Goal: Find specific page/section: Find specific page/section

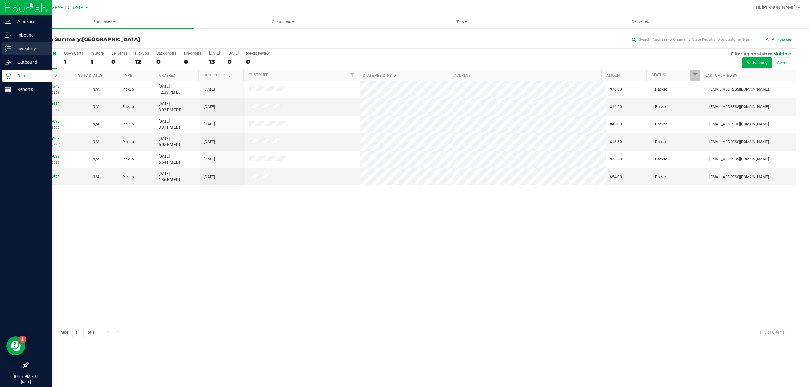
click at [29, 47] on p "Inventory" at bounding box center [30, 49] width 38 height 8
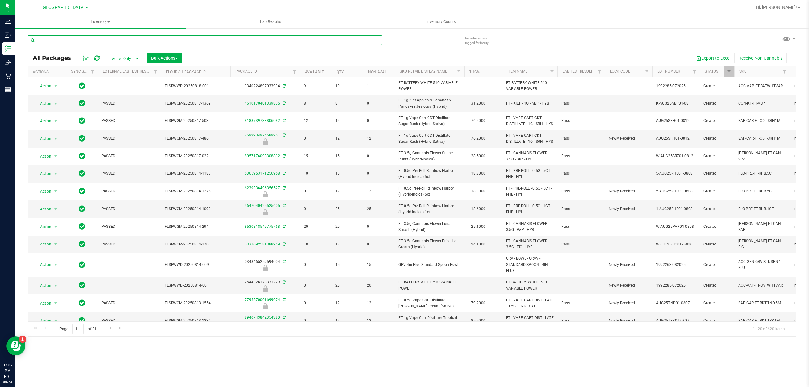
click at [59, 40] on input "text" at bounding box center [205, 39] width 354 height 9
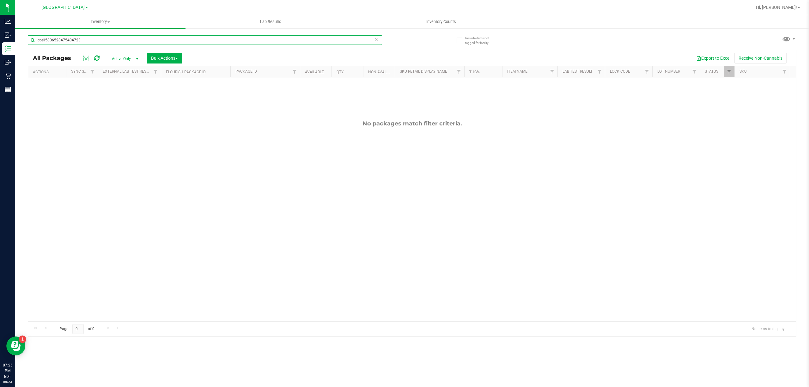
click at [111, 35] on input "ccell5806528475404723" at bounding box center [205, 39] width 354 height 9
click at [111, 36] on input "ccell5806528475404723" at bounding box center [205, 39] width 354 height 9
type input "fso"
